Goal: Complete application form

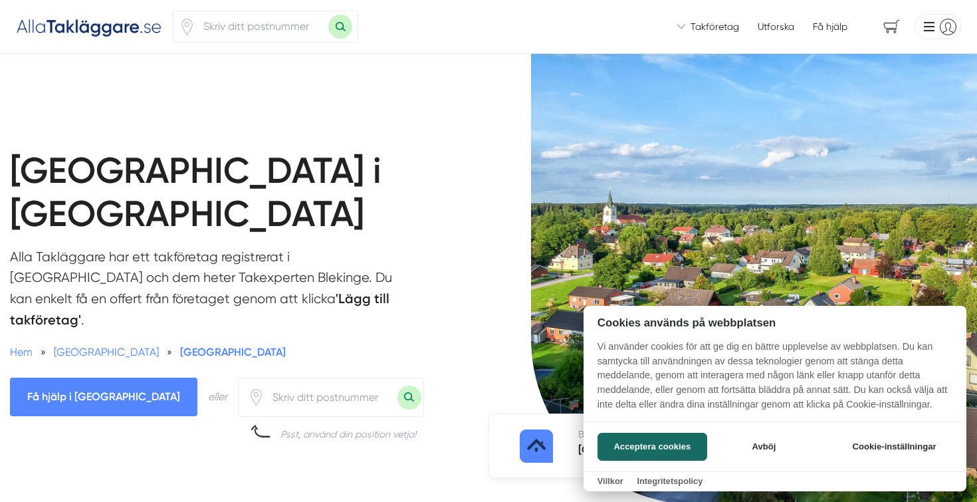
click at [126, 327] on div at bounding box center [488, 251] width 977 height 502
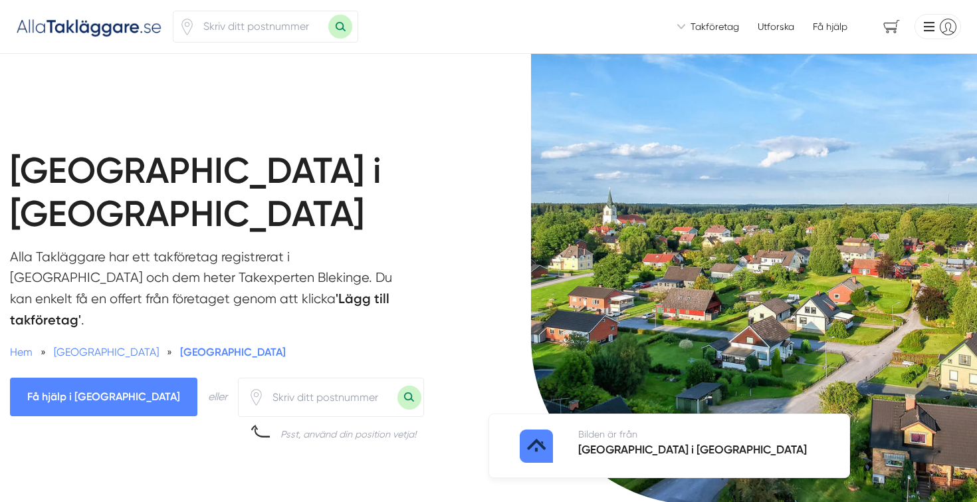
click at [126, 378] on span "Få hjälp i [GEOGRAPHIC_DATA]" at bounding box center [103, 397] width 187 height 38
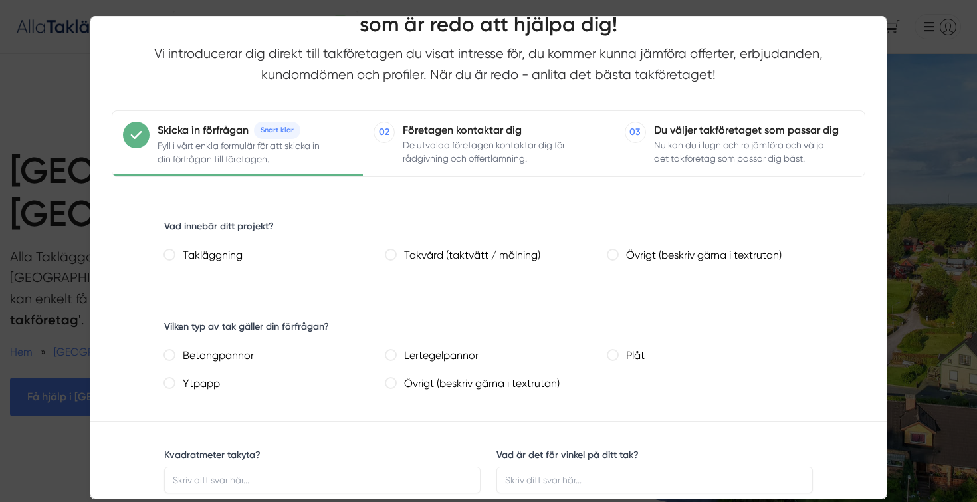
scroll to position [86, 0]
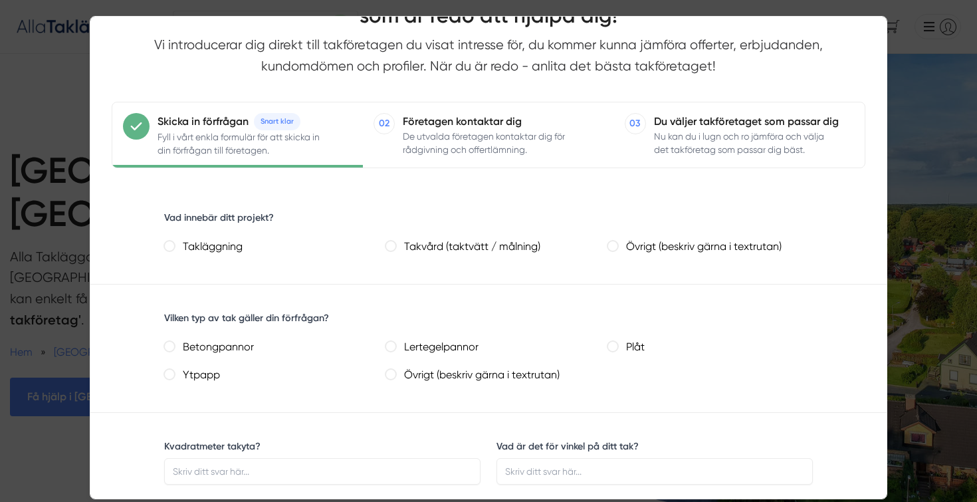
click at [394, 344] on lertegelpannor "Lertegelpannor" at bounding box center [391, 346] width 11 height 11
radio lertegelpannor "true"
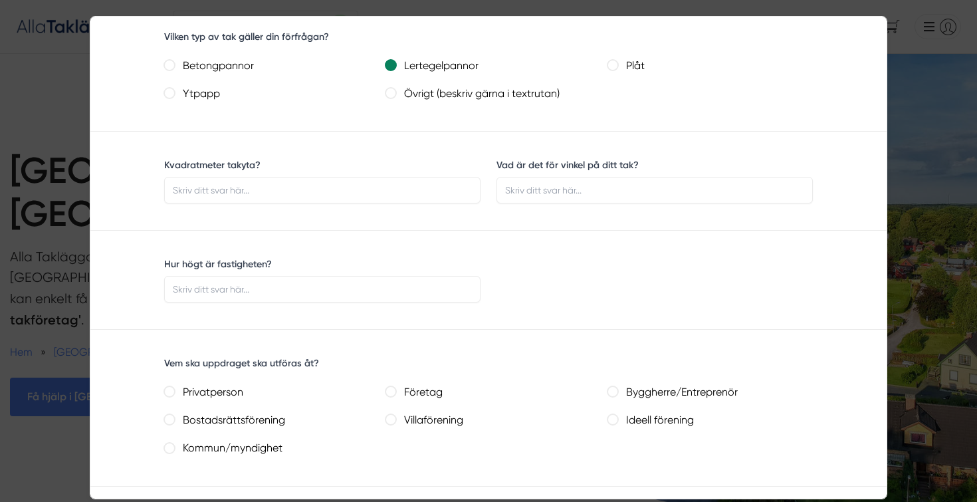
scroll to position [368, 0]
click at [172, 390] on input "Privatperson" at bounding box center [169, 391] width 11 height 11
radio input "true"
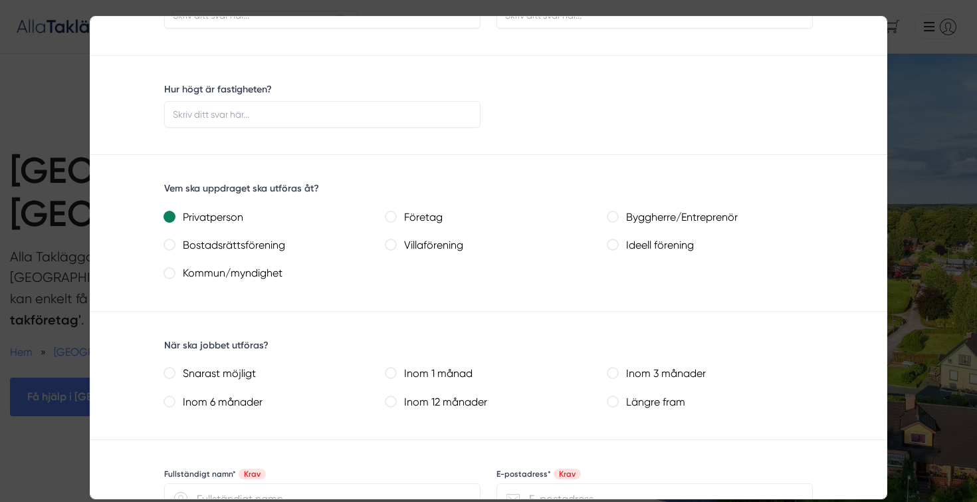
scroll to position [639, 0]
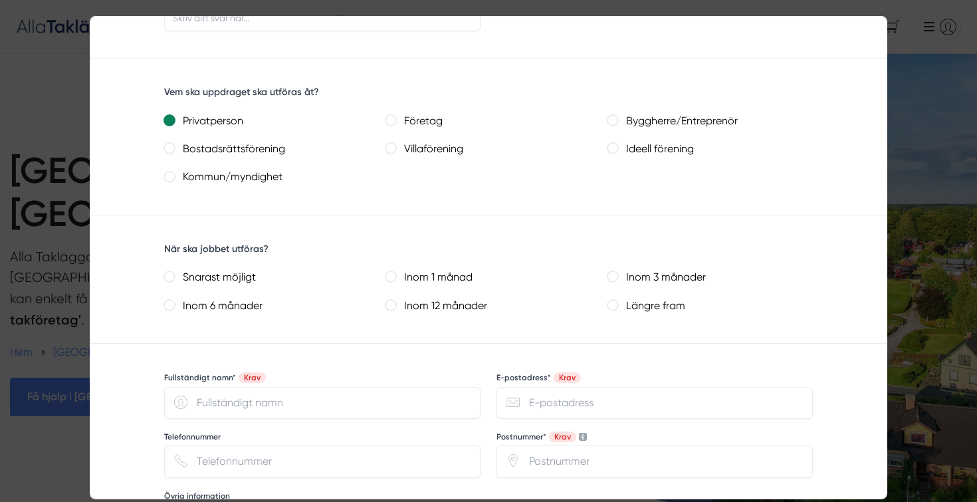
click at [170, 305] on månader "Inom 6 månader" at bounding box center [169, 305] width 11 height 11
radio månader "true"
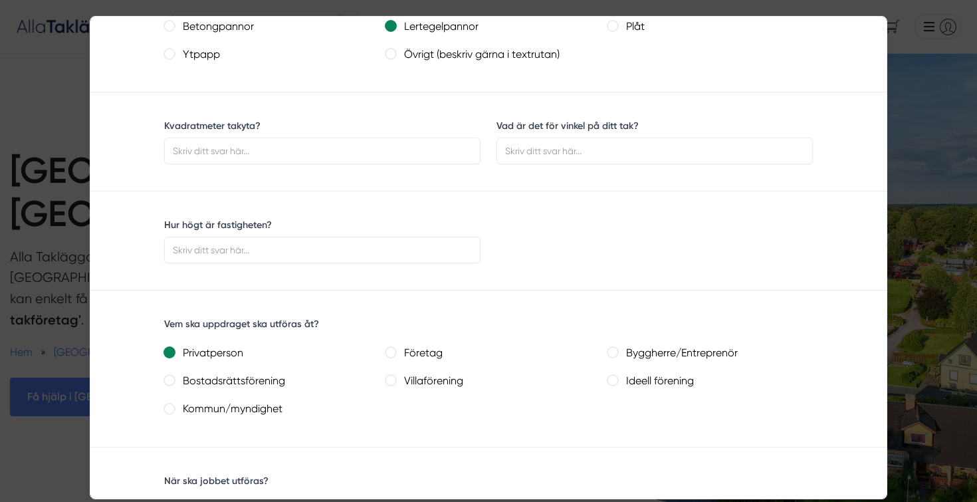
scroll to position [0, 0]
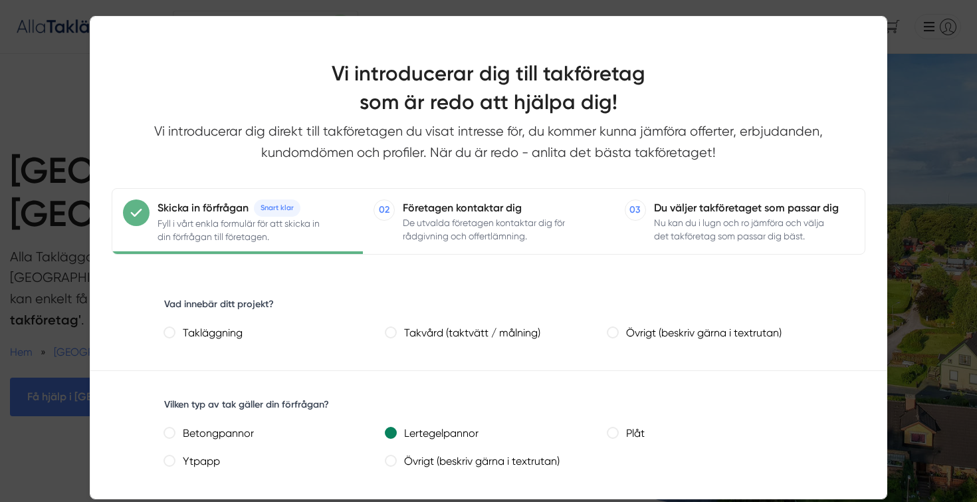
click at [72, 460] on div at bounding box center [488, 251] width 977 height 502
